Goal: Use online tool/utility

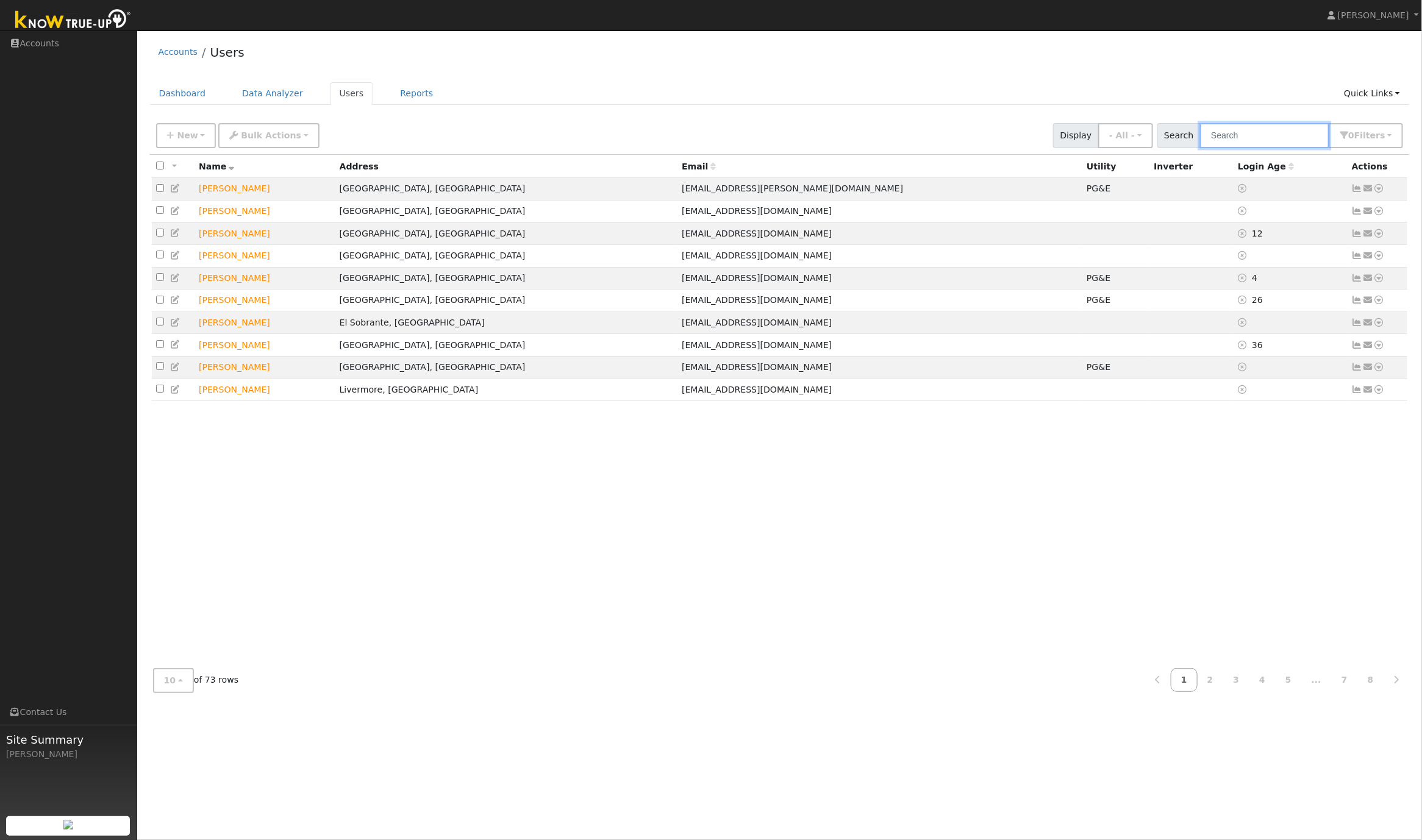
click at [1284, 135] on input "text" at bounding box center [1264, 135] width 129 height 25
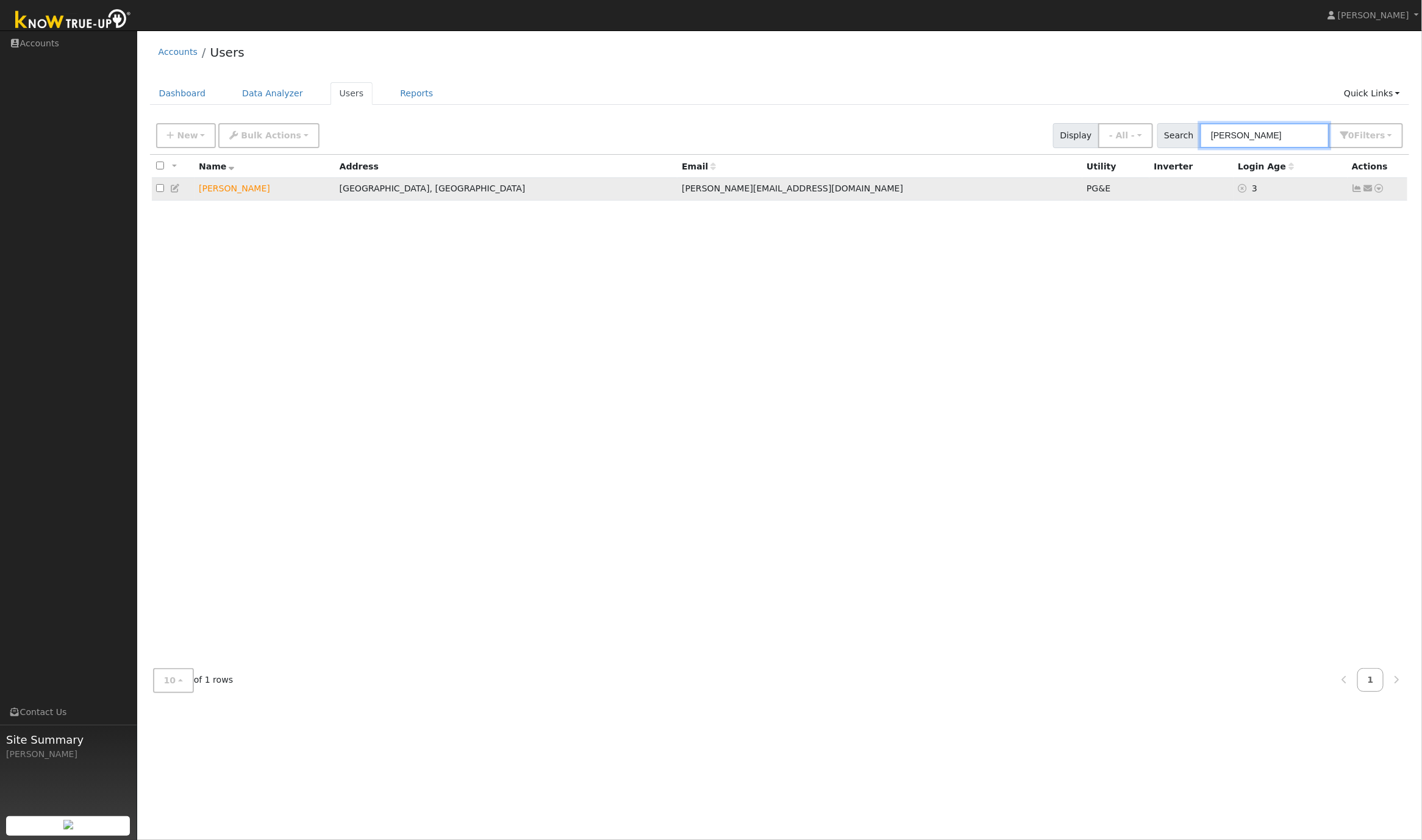
type input "shrish"
click at [1381, 190] on icon at bounding box center [1379, 188] width 11 height 8
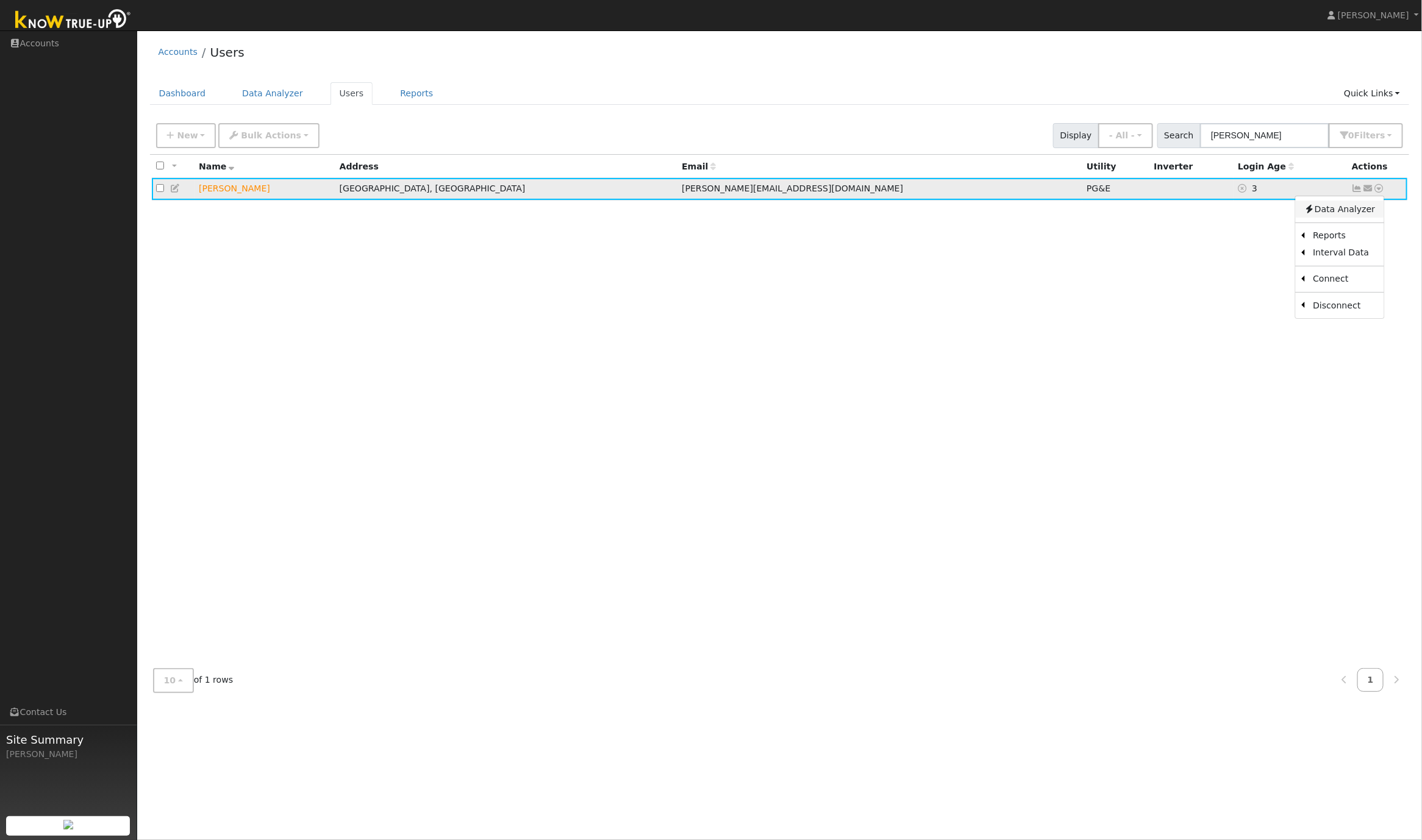
click at [1357, 215] on link "Data Analyzer" at bounding box center [1339, 209] width 88 height 17
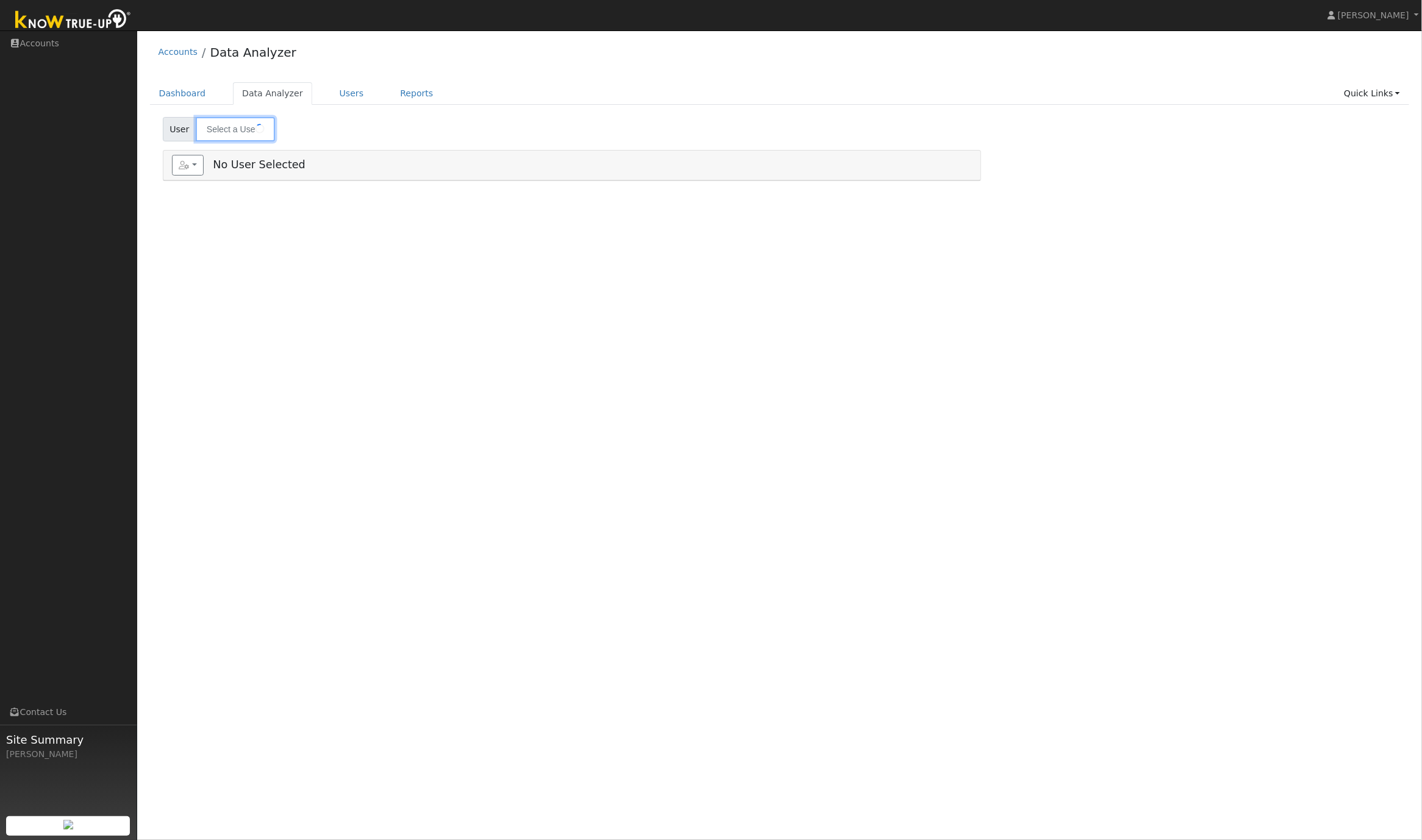
type input "[PERSON_NAME]"
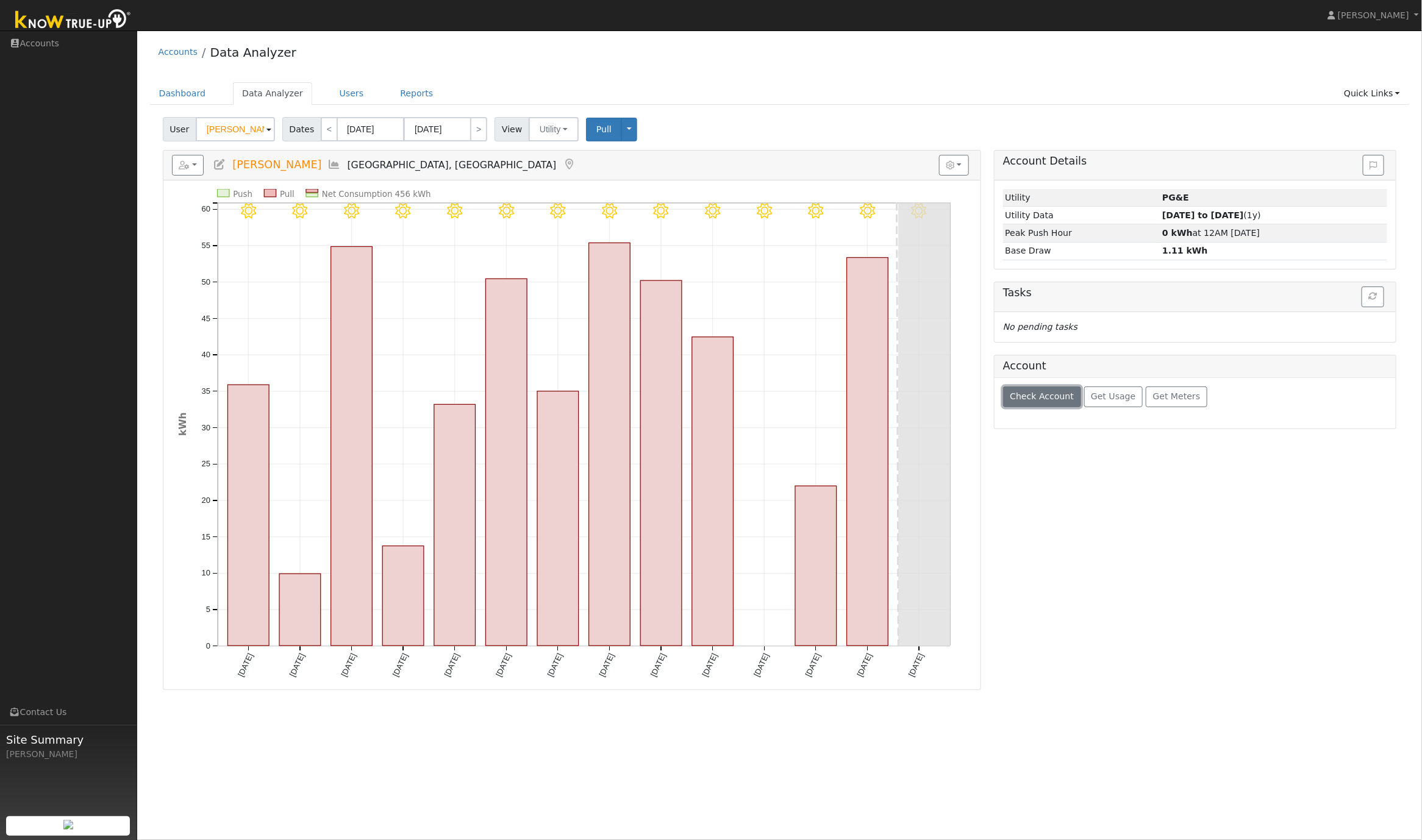
click at [1043, 401] on span "Check Account" at bounding box center [1041, 396] width 64 height 9
